Goal: Information Seeking & Learning: Learn about a topic

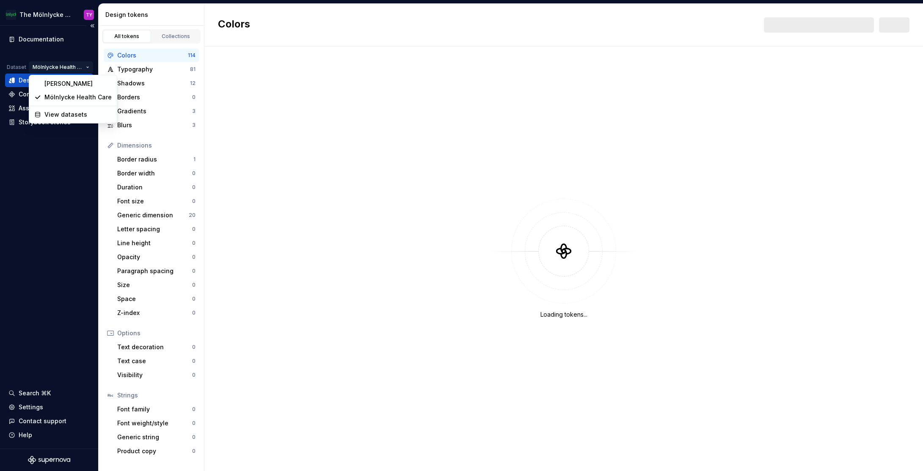
click at [72, 68] on html "The Mölnlycke Experience TY Documentation Dataset Mölnlycke Health Care Design …" at bounding box center [461, 235] width 923 height 471
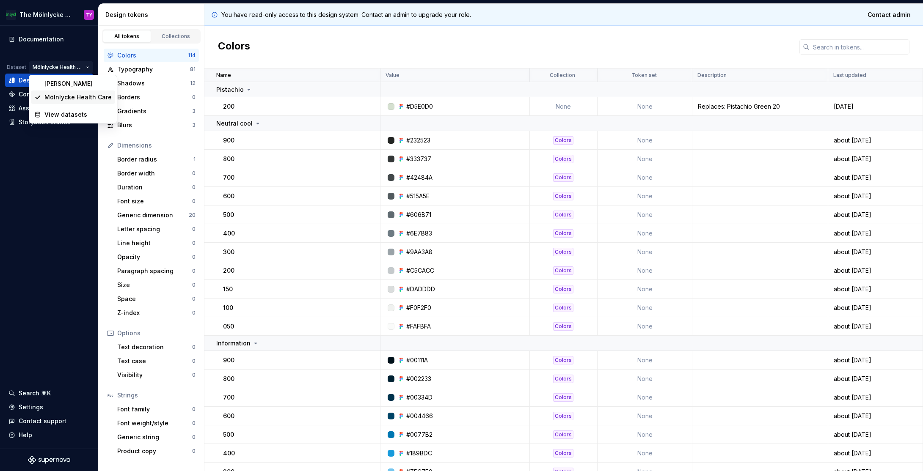
click at [74, 96] on div "Mölnlycke Health Care" at bounding box center [77, 97] width 67 height 8
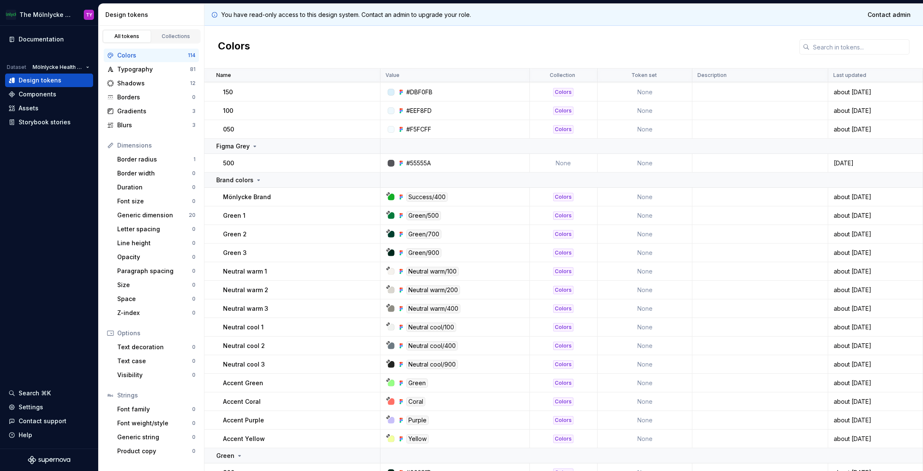
scroll to position [454, 0]
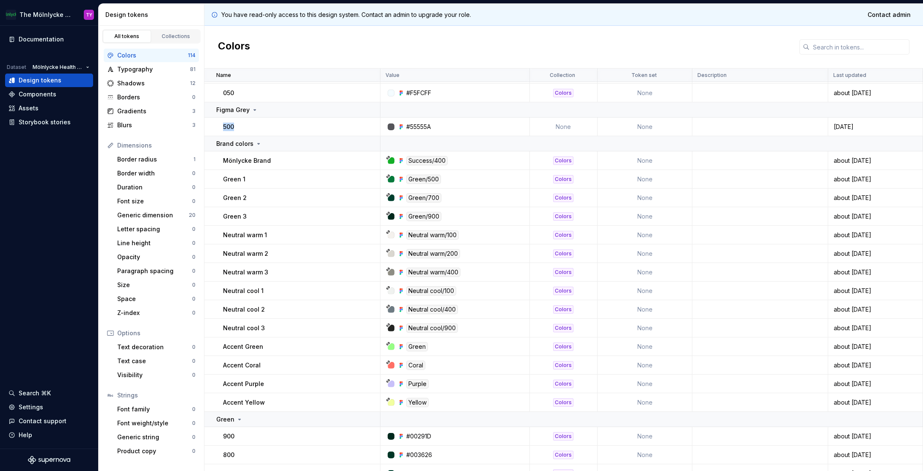
drag, startPoint x: 221, startPoint y: 127, endPoint x: 267, endPoint y: 124, distance: 46.6
click at [267, 124] on td "500" at bounding box center [292, 127] width 176 height 19
click at [273, 127] on div "500" at bounding box center [301, 127] width 157 height 8
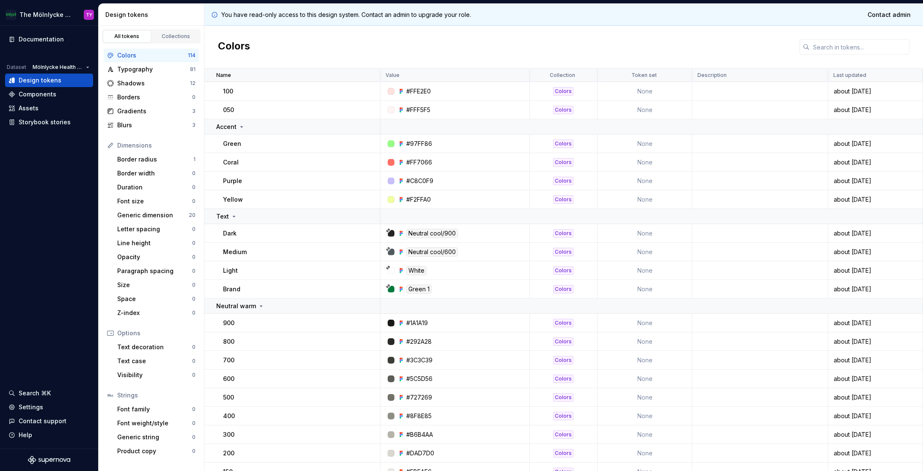
scroll to position [1563, 0]
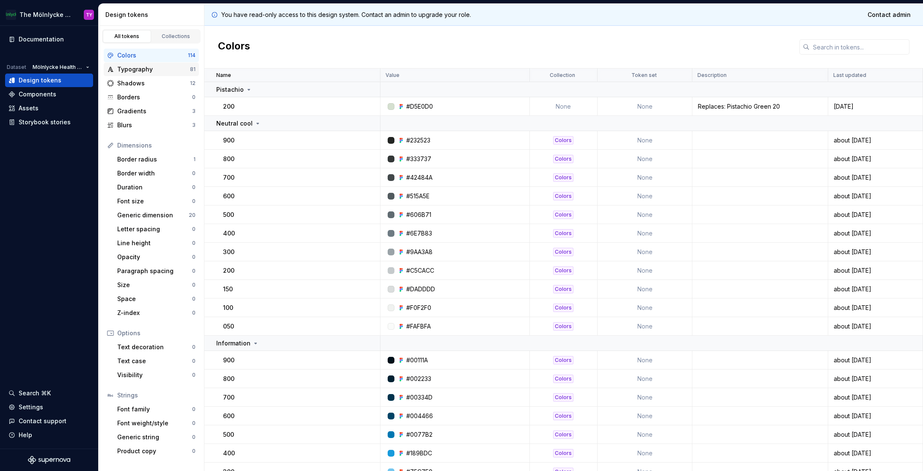
click at [134, 69] on div "Typography" at bounding box center [153, 69] width 73 height 8
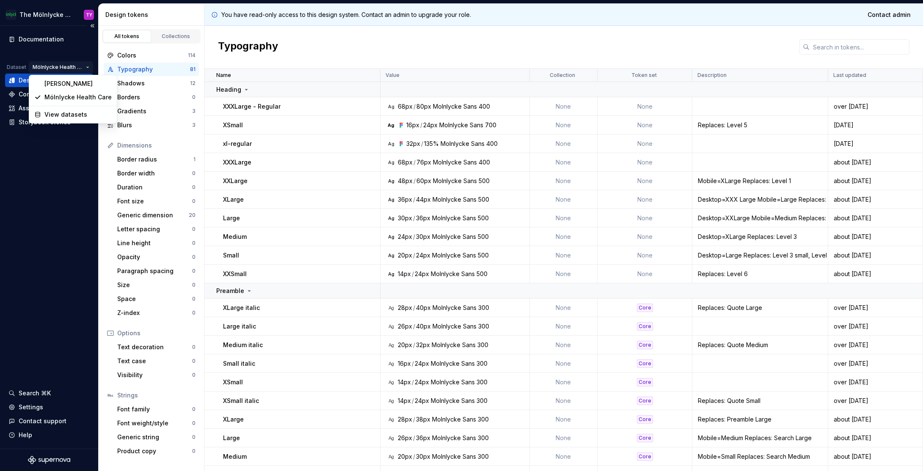
click at [69, 64] on html "The Mölnlycke Experience TY Documentation Dataset Mölnlycke Health Care Design …" at bounding box center [461, 235] width 923 height 471
click at [48, 157] on html "The Mölnlycke Experience TY Documentation Dataset Mölnlycke Health Care Design …" at bounding box center [461, 235] width 923 height 471
click at [51, 98] on div "Components" at bounding box center [38, 94] width 38 height 8
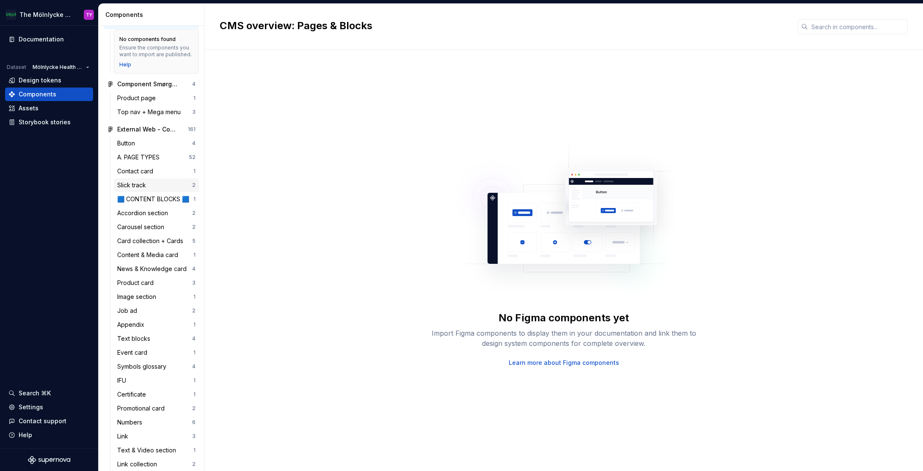
scroll to position [67, 0]
click at [49, 41] on div "Documentation" at bounding box center [41, 39] width 45 height 8
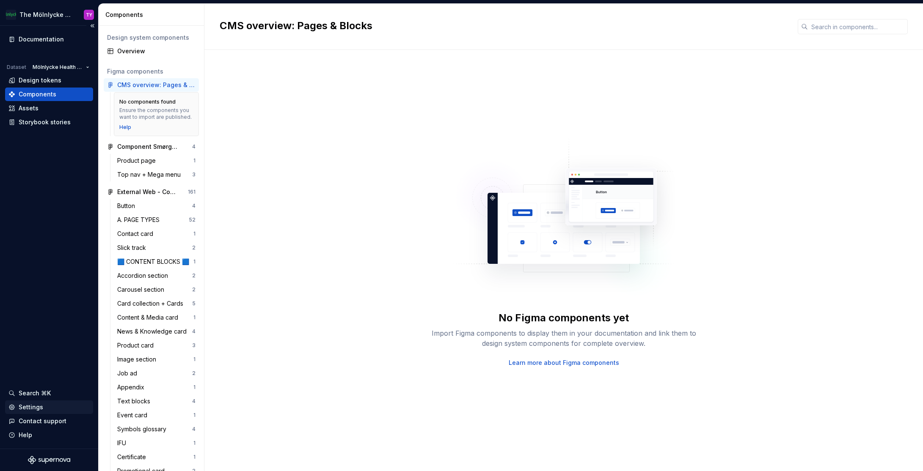
click at [34, 411] on div "Settings" at bounding box center [31, 407] width 25 height 8
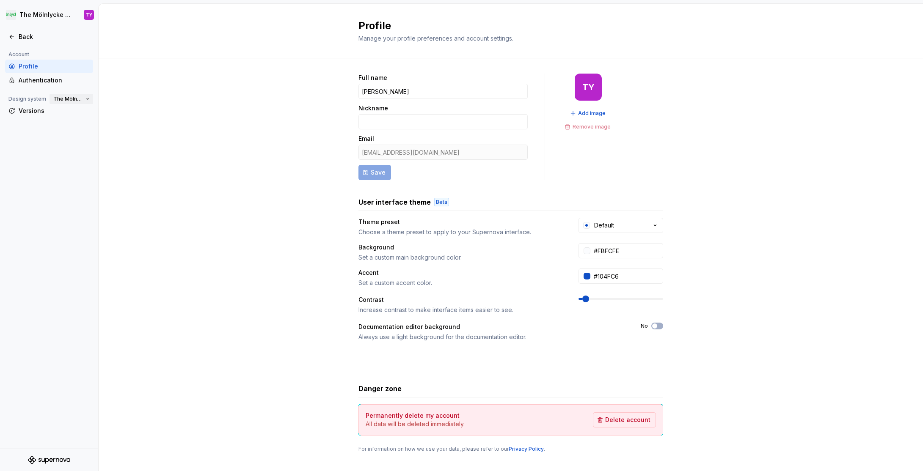
click at [80, 100] on span "The Mölnlycke Experience" at bounding box center [67, 99] width 29 height 7
click at [232, 96] on div "Full name Taner Yavuz Nickname Email taner.yavuz@molnlycke.com Save TY Add imag…" at bounding box center [511, 271] width 824 height 427
click at [38, 110] on div "Versions" at bounding box center [54, 111] width 71 height 8
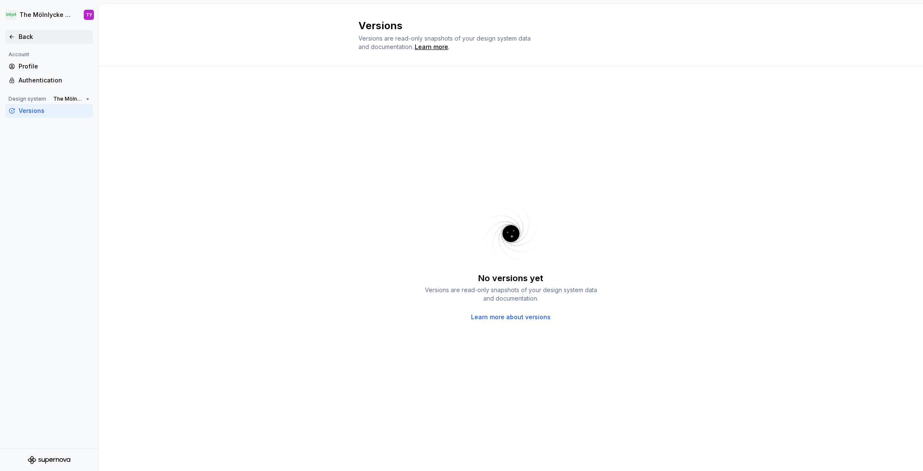
click at [19, 36] on div "Back" at bounding box center [54, 37] width 71 height 8
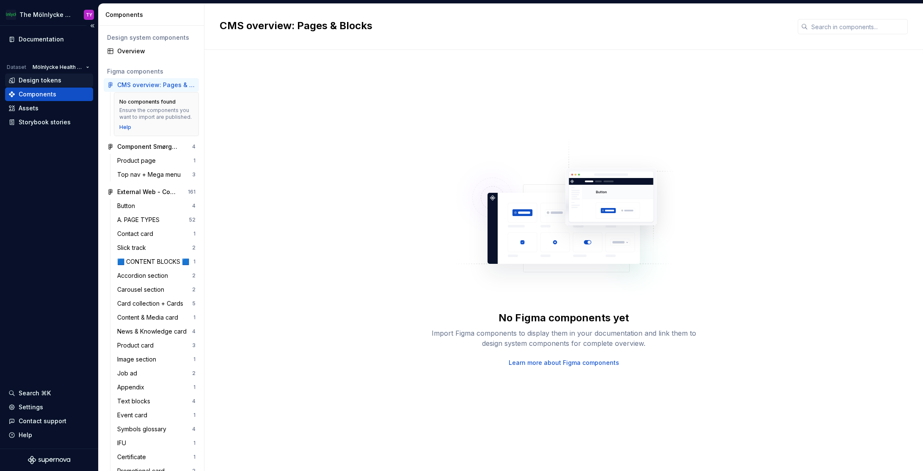
click at [48, 81] on div "Design tokens" at bounding box center [40, 80] width 43 height 8
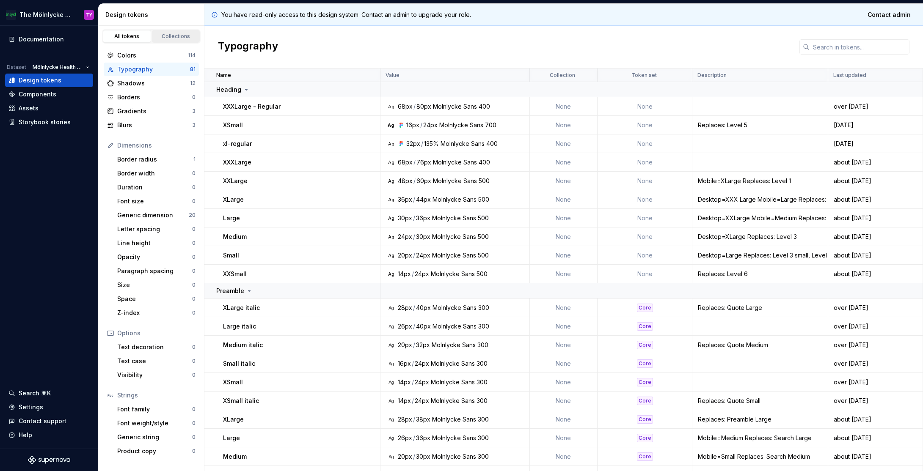
click at [177, 39] on div "Collections" at bounding box center [176, 36] width 42 height 7
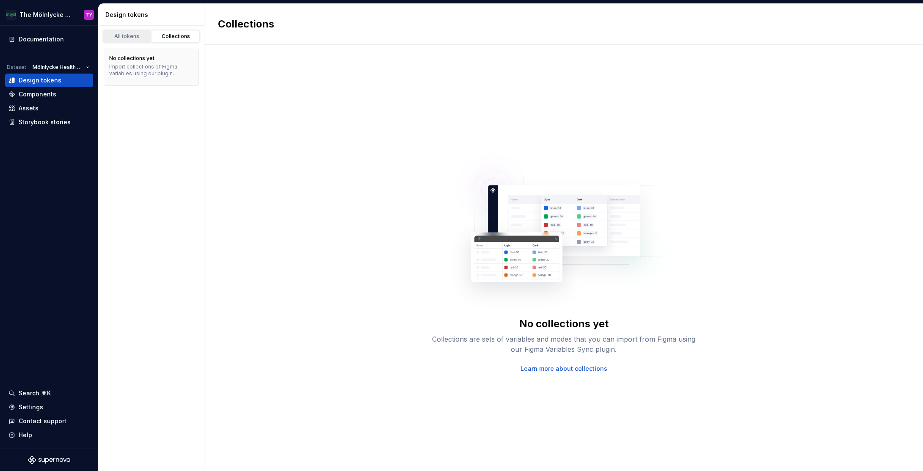
click at [135, 41] on link "All tokens" at bounding box center [127, 36] width 48 height 13
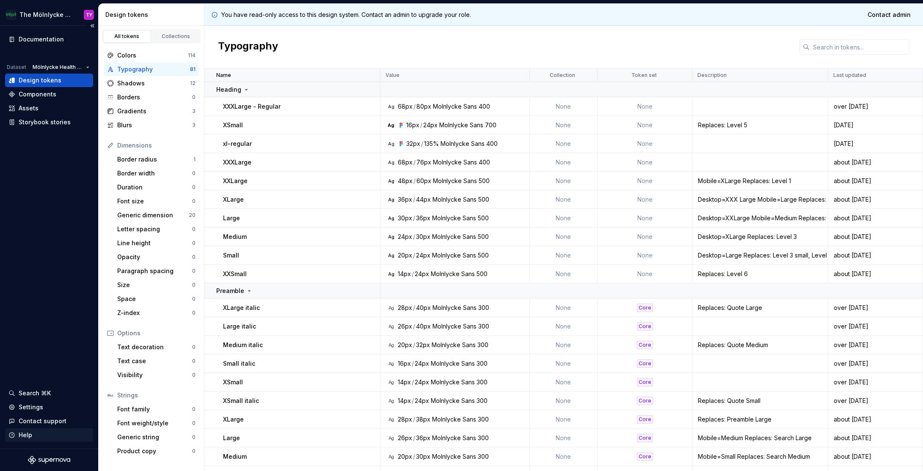
click at [34, 435] on div "Help" at bounding box center [48, 435] width 81 height 8
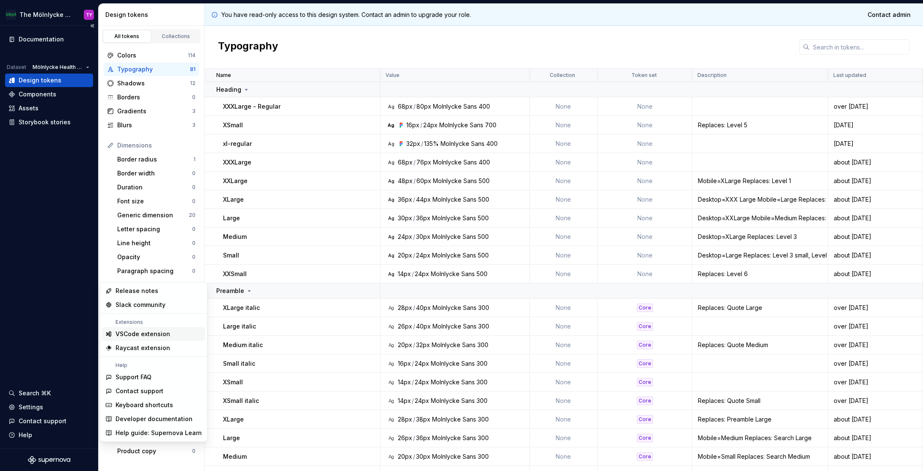
click at [72, 290] on div "Documentation Dataset Mölnlycke Health Care Design tokens Components Assets Sto…" at bounding box center [49, 237] width 98 height 423
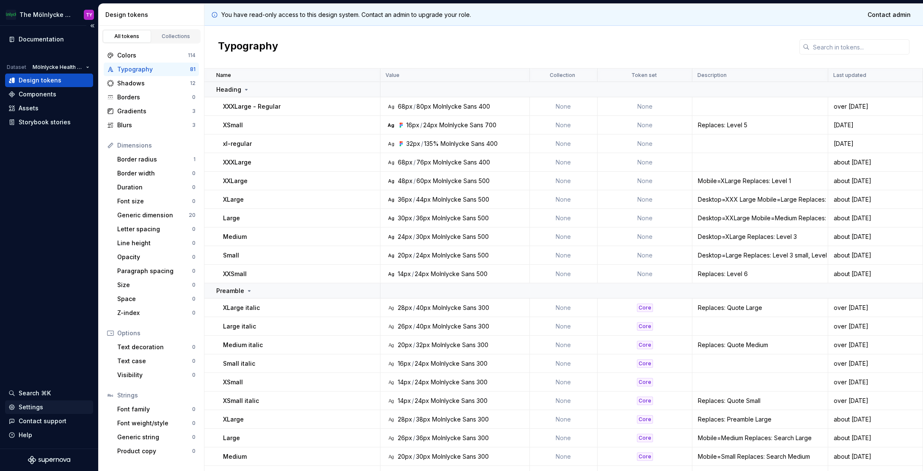
click at [34, 407] on div "Settings" at bounding box center [31, 407] width 25 height 8
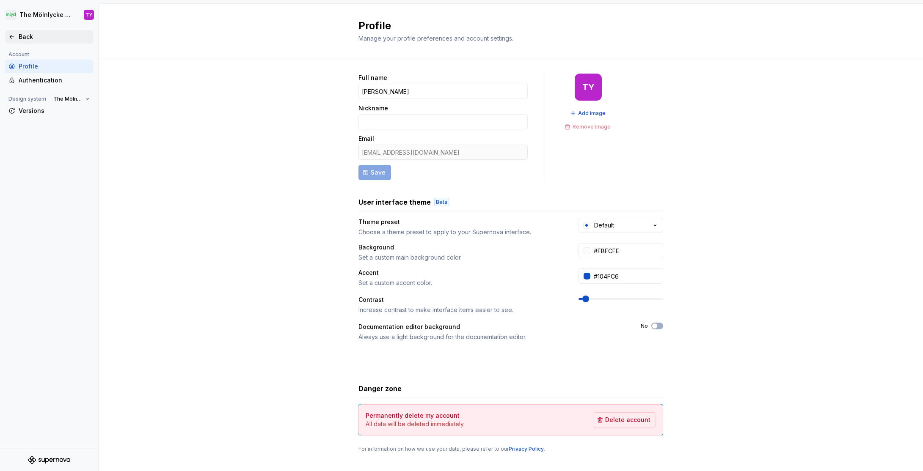
click at [17, 37] on div "Back" at bounding box center [48, 37] width 81 height 8
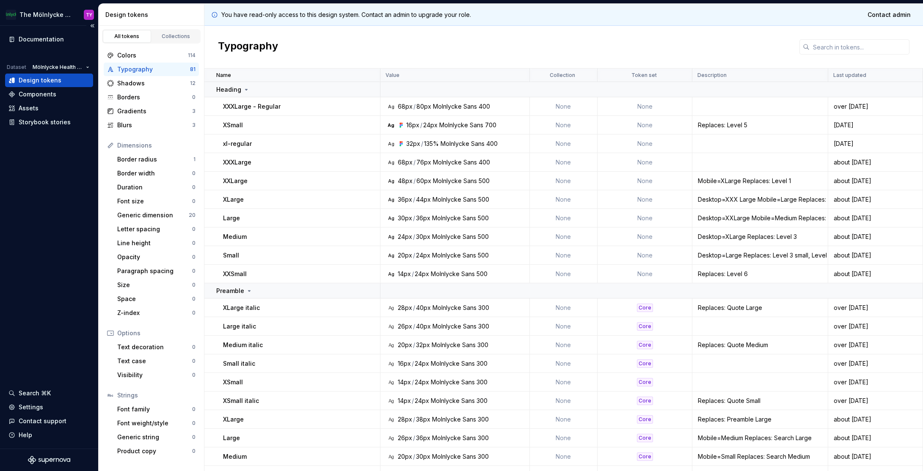
click at [57, 171] on div "Documentation Dataset Mölnlycke Health Care Design tokens Components Assets Sto…" at bounding box center [49, 237] width 98 height 423
click at [33, 96] on div "Components" at bounding box center [38, 94] width 38 height 8
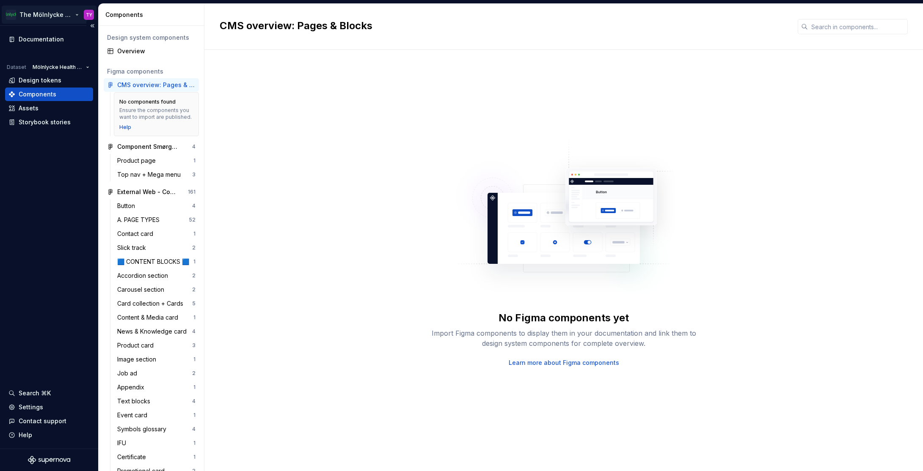
click at [64, 16] on html "The Mölnlycke Experience TY Documentation Dataset Mölnlycke Health Care Design …" at bounding box center [461, 235] width 923 height 471
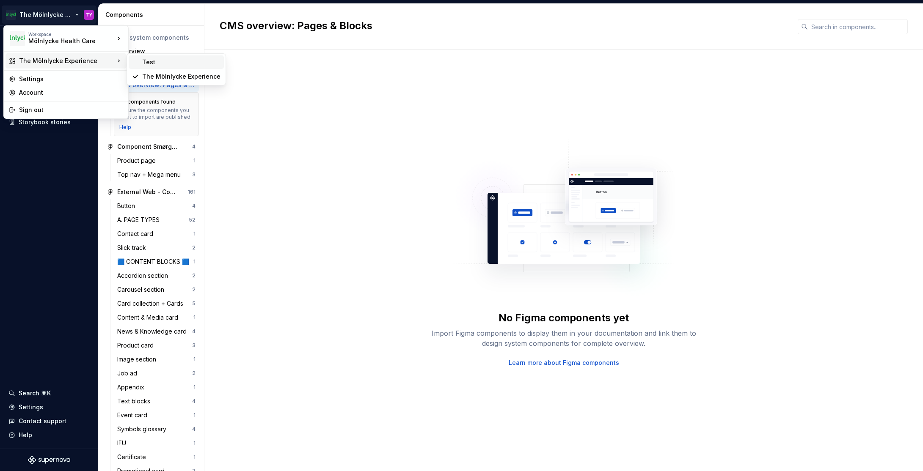
click at [156, 60] on div "Test" at bounding box center [181, 62] width 78 height 8
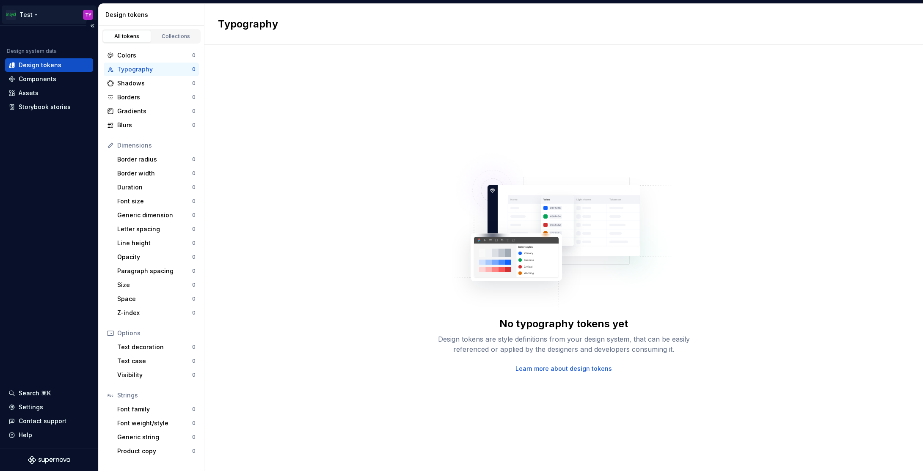
click at [39, 17] on html "Test TY Design system data Design tokens Components Assets Storybook stories Se…" at bounding box center [461, 235] width 923 height 471
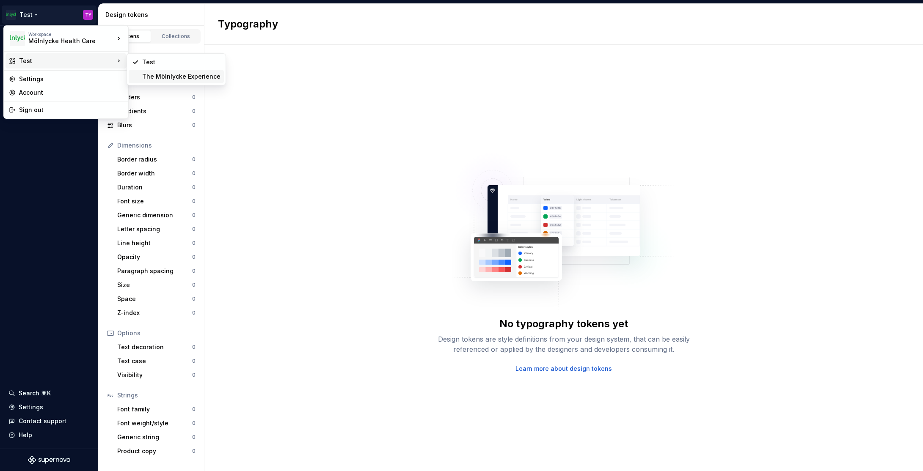
click at [160, 74] on div "The Mölnlycke Experience" at bounding box center [181, 76] width 78 height 8
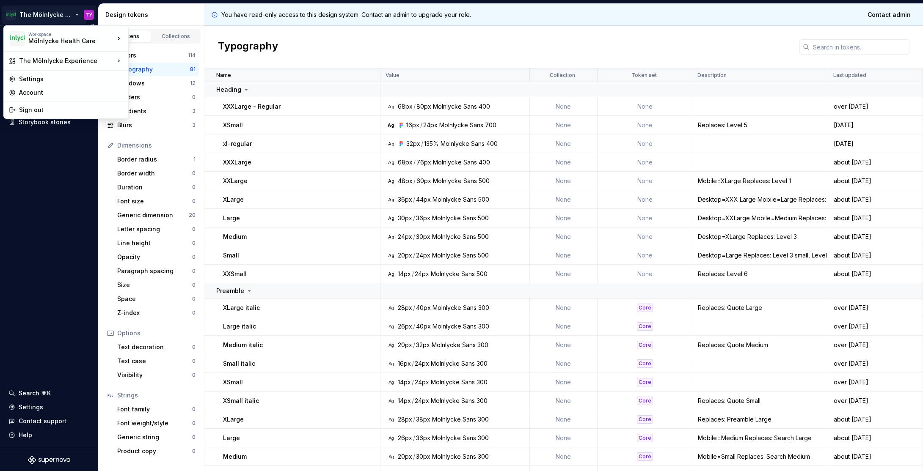
click at [40, 17] on html "The Mölnlycke Experience TY Documentation Dataset Mölnlycke Health Care Design …" at bounding box center [461, 235] width 923 height 471
click at [36, 77] on div "Settings" at bounding box center [71, 79] width 104 height 8
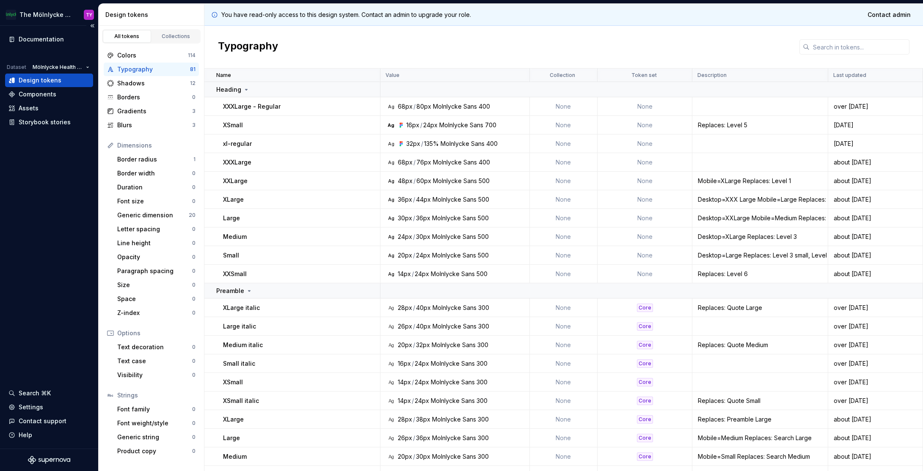
click at [38, 221] on div "Documentation Dataset Mölnlycke Health Care Design tokens Components Assets Sto…" at bounding box center [49, 237] width 98 height 423
